Goal: Check status: Check status

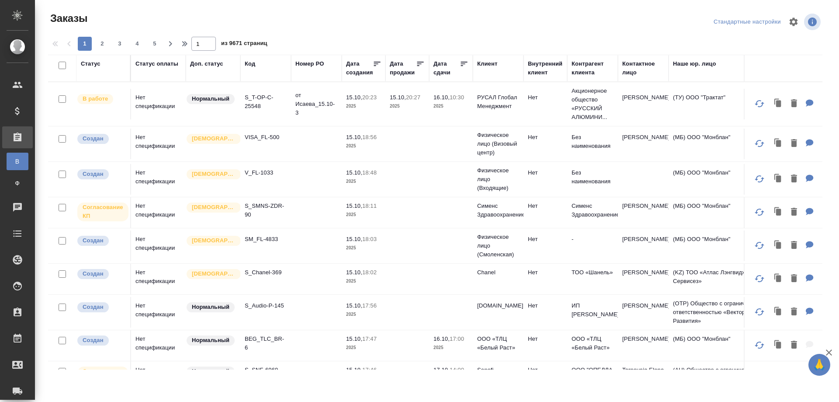
click at [266, 66] on div "Код" at bounding box center [266, 63] width 42 height 9
click at [248, 63] on div "Код" at bounding box center [250, 63] width 10 height 9
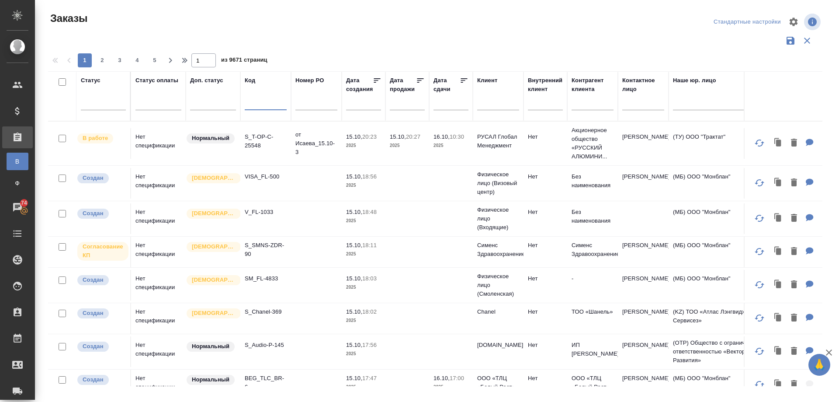
paste input "KZH_SanofiUA-2032"
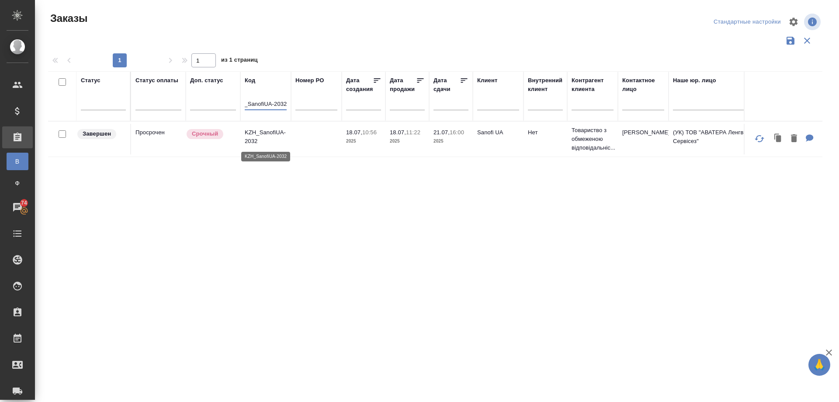
type input "KZH_SanofiUA-2032"
click at [268, 129] on p "KZH_SanofiUA-2032" at bounding box center [266, 136] width 42 height 17
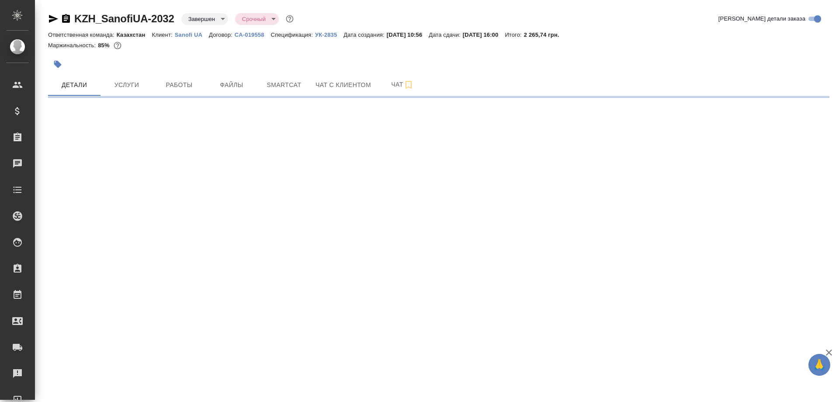
select select "RU"
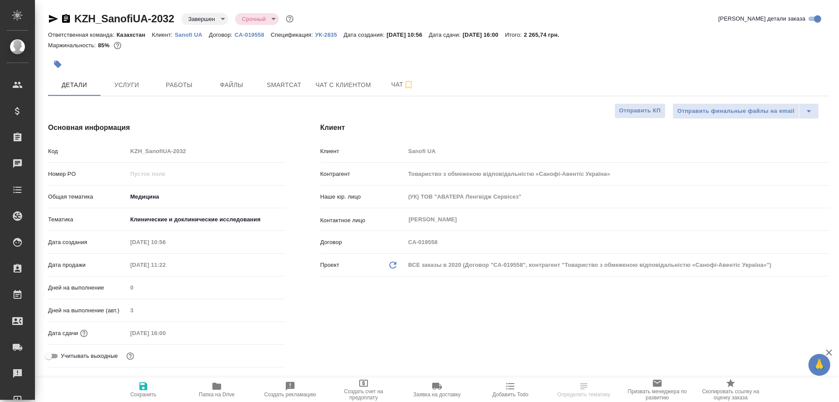
type textarea "x"
type input "[PERSON_NAME]"
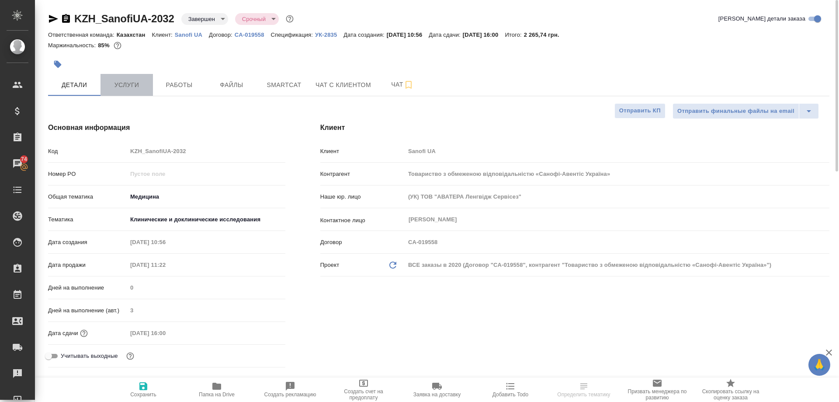
click at [126, 85] on span "Услуги" at bounding box center [127, 85] width 42 height 11
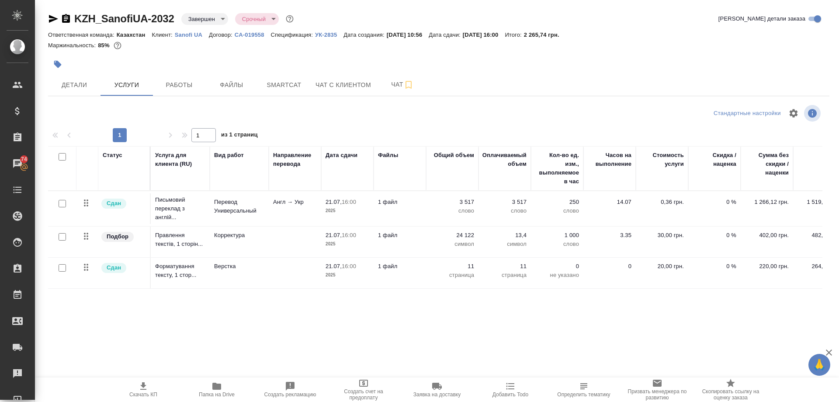
click at [145, 385] on icon "button" at bounding box center [143, 385] width 6 height 7
